Goal: Task Accomplishment & Management: Manage account settings

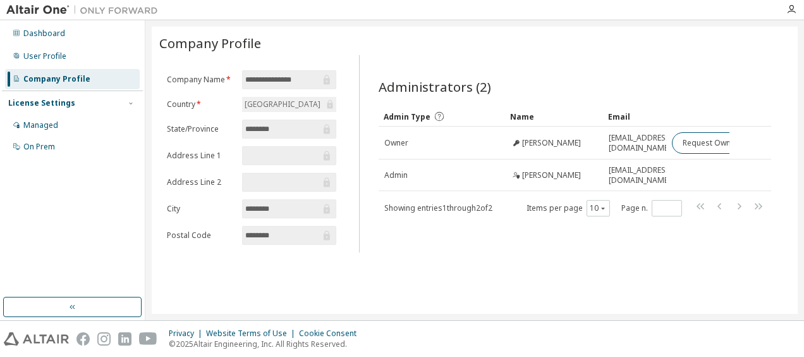
scroll to position [0, 16]
click at [63, 58] on div "User Profile" at bounding box center [44, 56] width 43 height 10
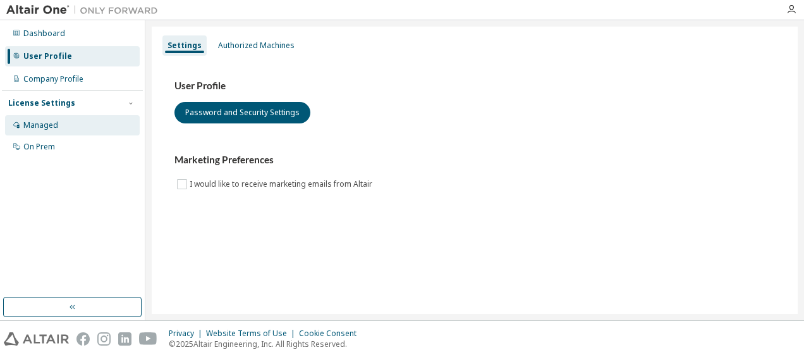
click at [31, 132] on div "Managed" at bounding box center [72, 125] width 135 height 20
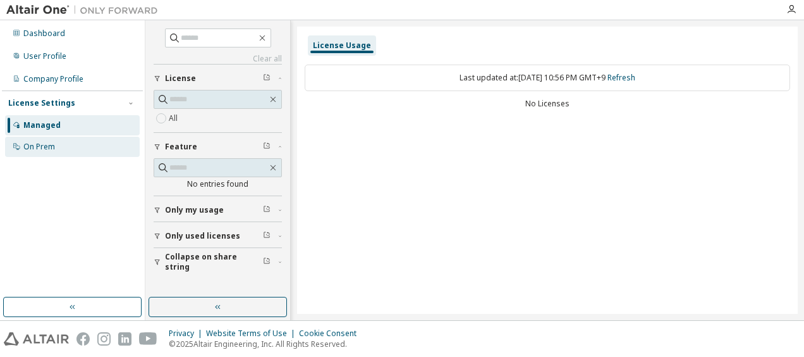
click at [36, 147] on div "On Prem" at bounding box center [39, 147] width 32 height 10
